Goal: Task Accomplishment & Management: Use online tool/utility

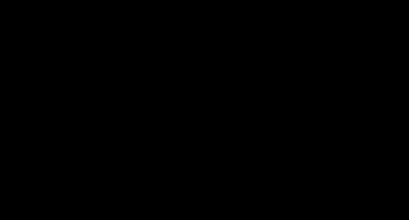
select select "6621ef2013544b1274b192f0"
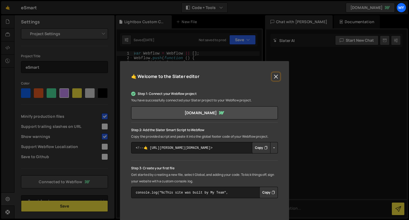
click at [275, 79] on button "Close" at bounding box center [276, 77] width 8 height 8
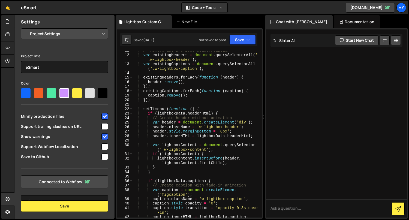
scroll to position [50, 0]
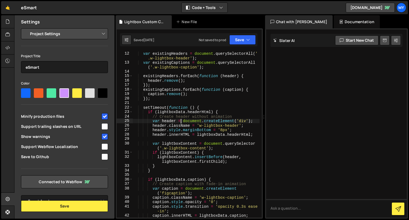
click at [180, 120] on div "var existingHeaders = document . querySelectorAll ( ' .w-lightbox-header' ) ; v…" at bounding box center [196, 141] width 127 height 180
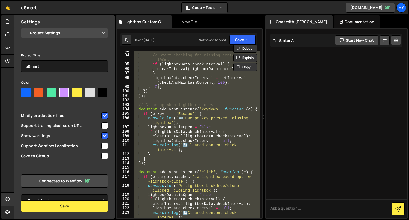
scroll to position [13, 0]
click at [72, 197] on select "Select Project eSmart Academy" at bounding box center [64, 200] width 87 height 12
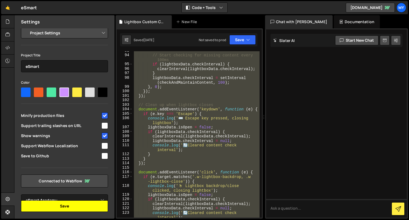
click at [61, 210] on button "Save" at bounding box center [64, 205] width 87 height 11
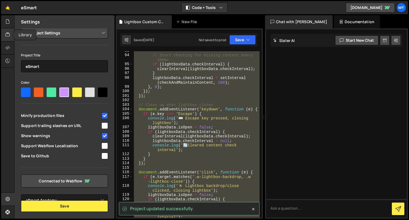
click at [9, 31] on div at bounding box center [7, 34] width 13 height 13
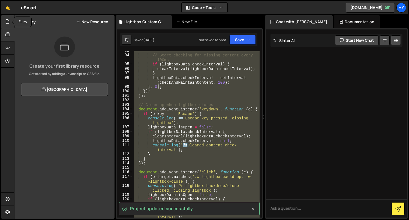
click at [8, 20] on icon at bounding box center [7, 22] width 4 height 6
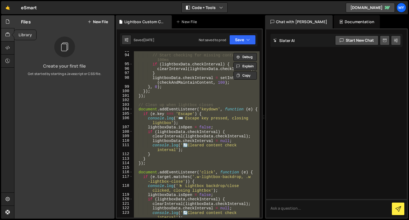
click at [10, 39] on div at bounding box center [7, 34] width 13 height 13
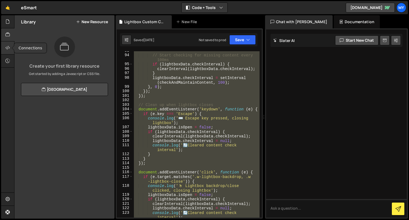
click at [10, 44] on div at bounding box center [7, 47] width 13 height 13
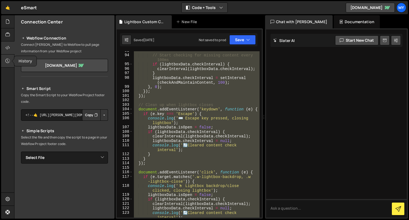
click at [9, 55] on div at bounding box center [7, 61] width 13 height 13
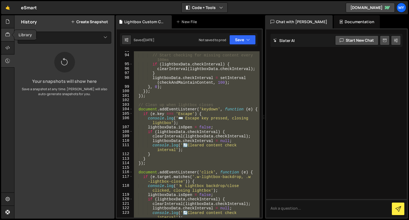
click at [10, 33] on icon at bounding box center [7, 35] width 4 height 6
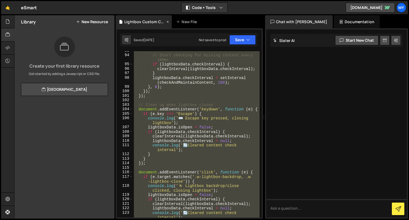
click at [145, 20] on div "Lightbox Custom Code.js" at bounding box center [144, 21] width 41 height 5
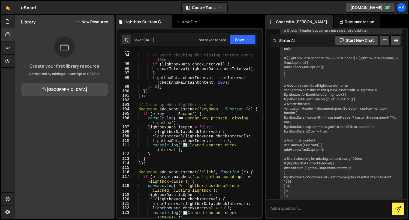
scroll to position [1798, 0]
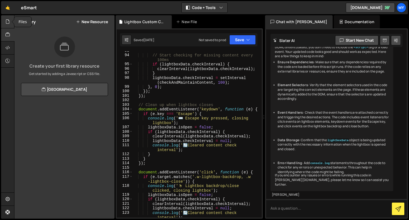
click at [7, 22] on icon at bounding box center [7, 22] width 4 height 6
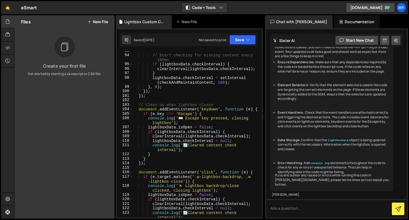
click at [104, 22] on button "New File" at bounding box center [98, 22] width 20 height 4
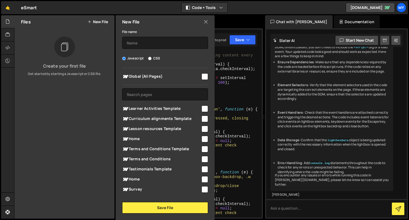
click at [204, 23] on icon at bounding box center [206, 22] width 4 height 6
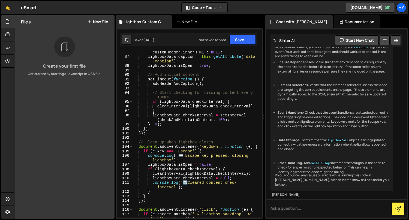
scroll to position [399, 0]
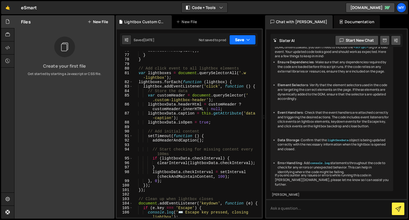
click at [242, 44] on button "Save" at bounding box center [242, 40] width 26 height 10
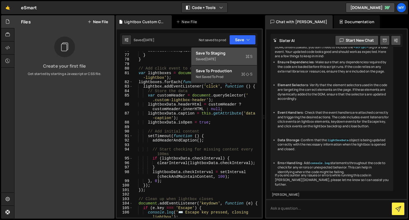
click at [232, 55] on div "Save to Staging S" at bounding box center [224, 52] width 57 height 5
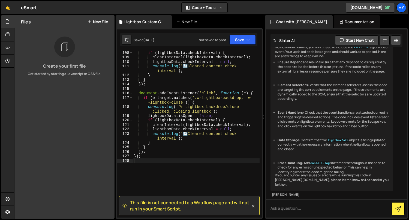
scroll to position [572, 0]
type textarea "}"
click at [205, 76] on div "if ( lightboxData . checkInterval ) { clearInterval ( lightboxData . checkInter…" at bounding box center [196, 137] width 127 height 175
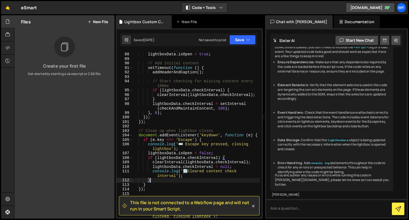
scroll to position [407, 0]
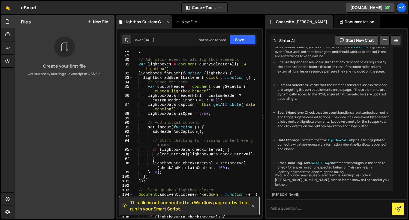
click at [167, 21] on icon at bounding box center [168, 21] width 4 height 5
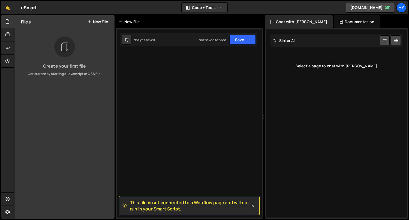
click at [139, 22] on div "New File" at bounding box center [130, 21] width 23 height 5
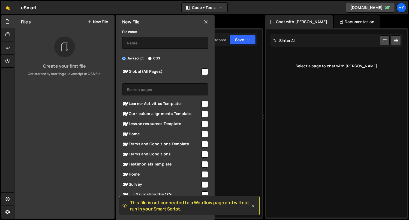
scroll to position [4, 0]
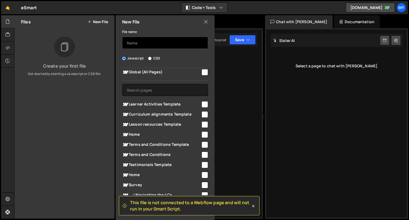
click at [167, 44] on input "text" at bounding box center [165, 43] width 86 height 12
click at [166, 44] on input "lightbox-customisation" at bounding box center [165, 43] width 86 height 12
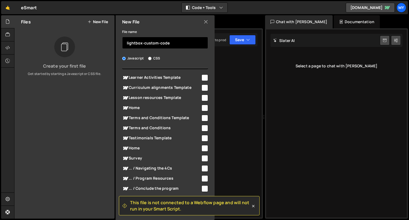
scroll to position [0, 0]
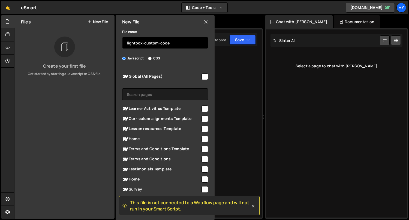
type input "lightbox-custom-code"
click at [203, 76] on input "checkbox" at bounding box center [205, 76] width 7 height 7
checkbox input "true"
click at [253, 207] on icon at bounding box center [253, 205] width 5 height 5
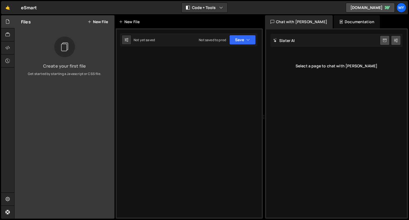
click at [137, 24] on div "New File" at bounding box center [130, 21] width 23 height 5
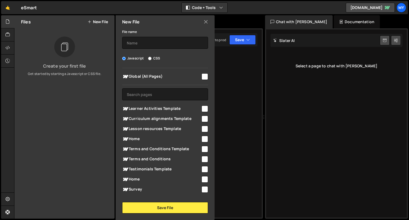
click at [201, 77] on div at bounding box center [204, 76] width 7 height 7
click at [202, 78] on input "checkbox" at bounding box center [205, 76] width 7 height 7
checkbox input "true"
click at [165, 46] on input "text" at bounding box center [165, 43] width 86 height 12
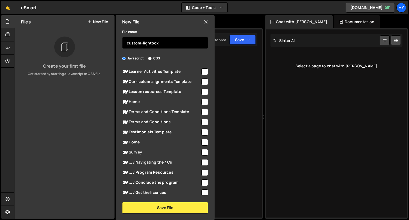
scroll to position [91, 0]
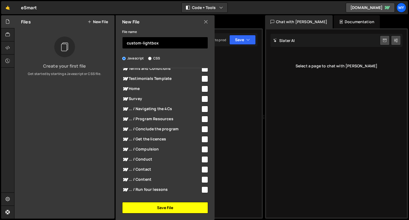
type input "custom-lightbox"
click at [167, 205] on button "Save File" at bounding box center [165, 207] width 86 height 11
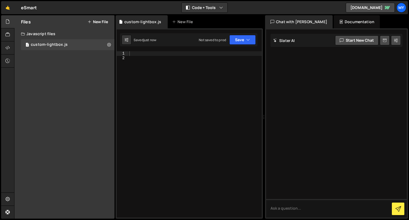
scroll to position [0, 0]
click at [160, 116] on div at bounding box center [195, 138] width 134 height 175
paste textarea "});"
type textarea "});"
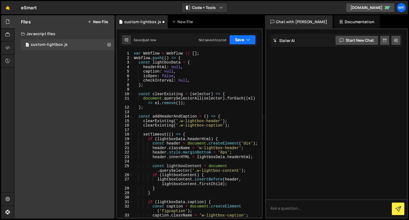
click at [235, 41] on button "Save" at bounding box center [242, 40] width 26 height 10
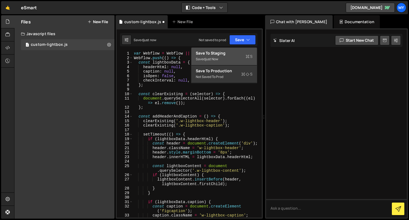
click at [222, 56] on div "Saved just now" at bounding box center [224, 59] width 57 height 7
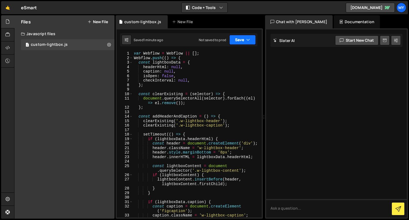
click at [237, 40] on button "Save" at bounding box center [242, 40] width 26 height 10
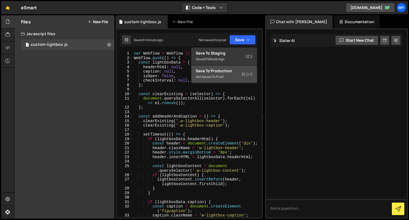
click at [210, 74] on div "Not saved to prod" at bounding box center [224, 77] width 57 height 7
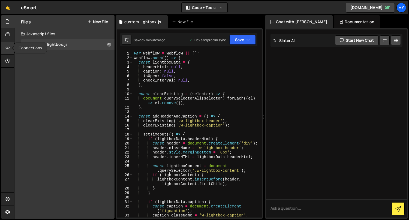
click at [10, 52] on div at bounding box center [7, 47] width 13 height 13
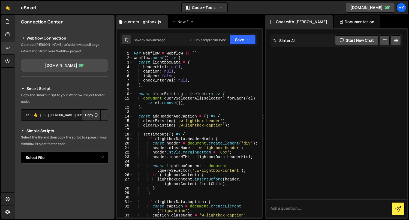
click at [51, 160] on select "Select File custom-lightbox.js" at bounding box center [64, 158] width 87 height 12
select select "46205"
click at [21, 152] on select "Select File custom-lightbox.js" at bounding box center [64, 158] width 87 height 12
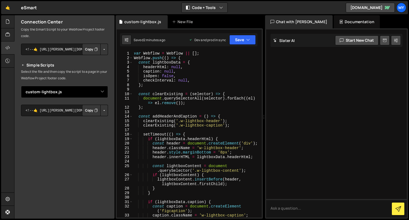
scroll to position [61, 0]
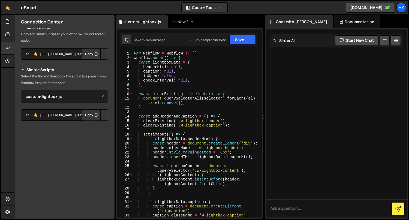
click at [101, 115] on button "Button group with nested dropdown" at bounding box center [104, 114] width 8 height 11
click at [57, 117] on textarea "<!--🤙 [URL][PERSON_NAME][DOMAIN_NAME]> <script>document.addEventListener("DOMCo…" at bounding box center [64, 114] width 87 height 11
click at [82, 116] on button "Copy" at bounding box center [91, 114] width 19 height 11
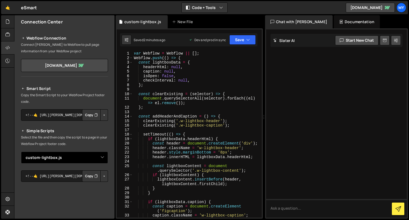
scroll to position [0, 0]
click at [66, 160] on select "Select File custom-lightbox.js" at bounding box center [64, 157] width 87 height 12
